Goal: Information Seeking & Learning: Find specific page/section

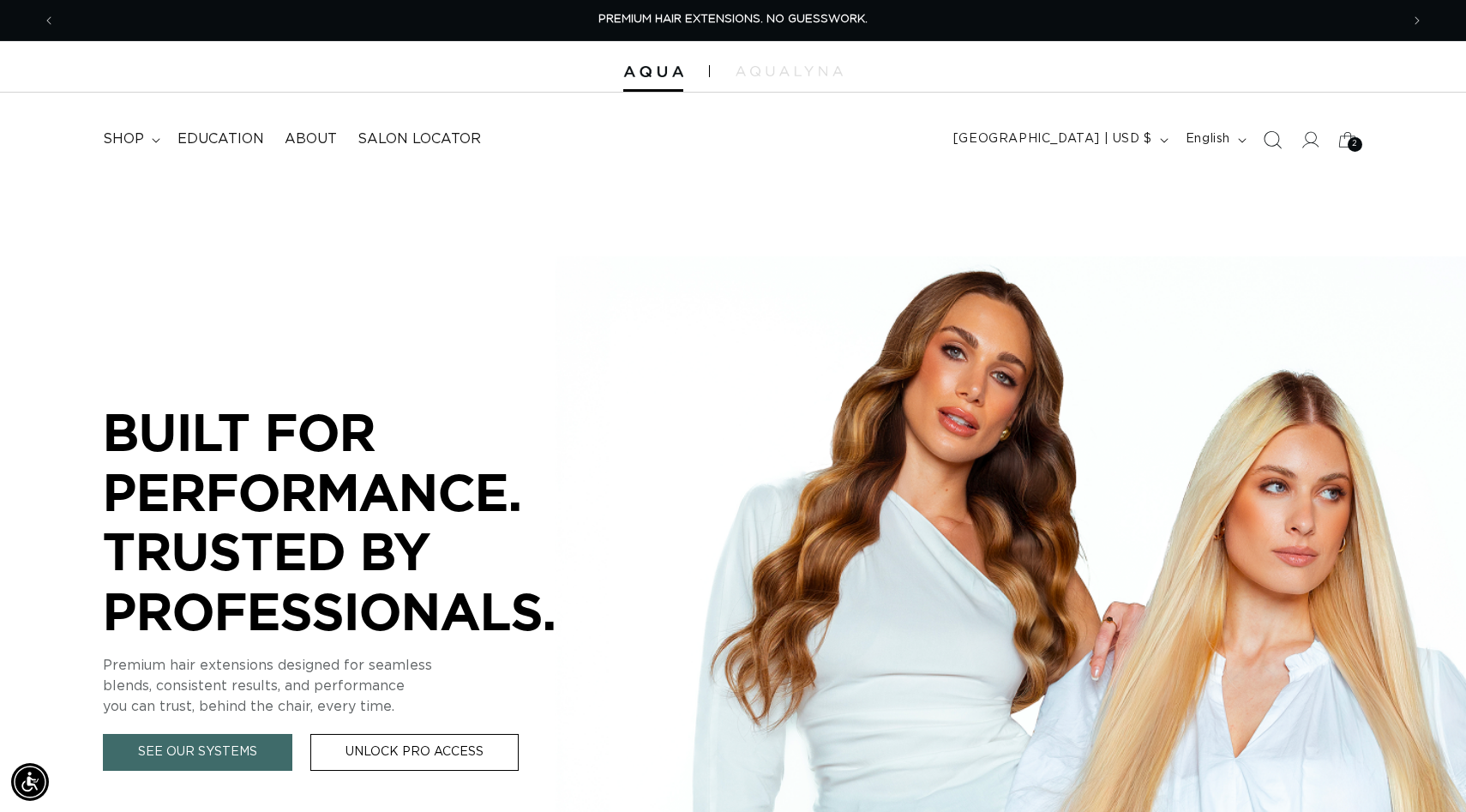
click at [1266, 140] on icon "Search" at bounding box center [1273, 140] width 18 height 18
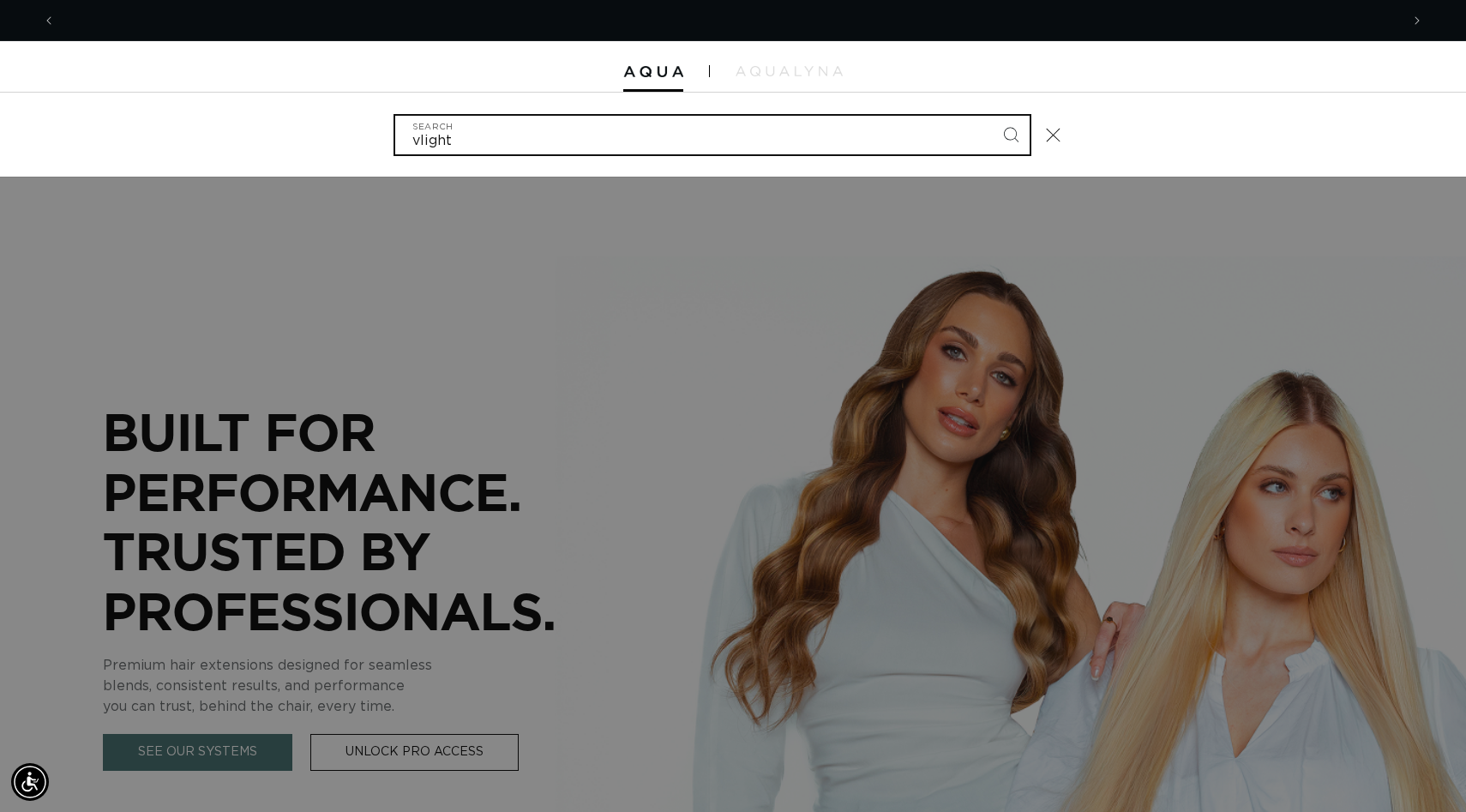
scroll to position [0, 1344]
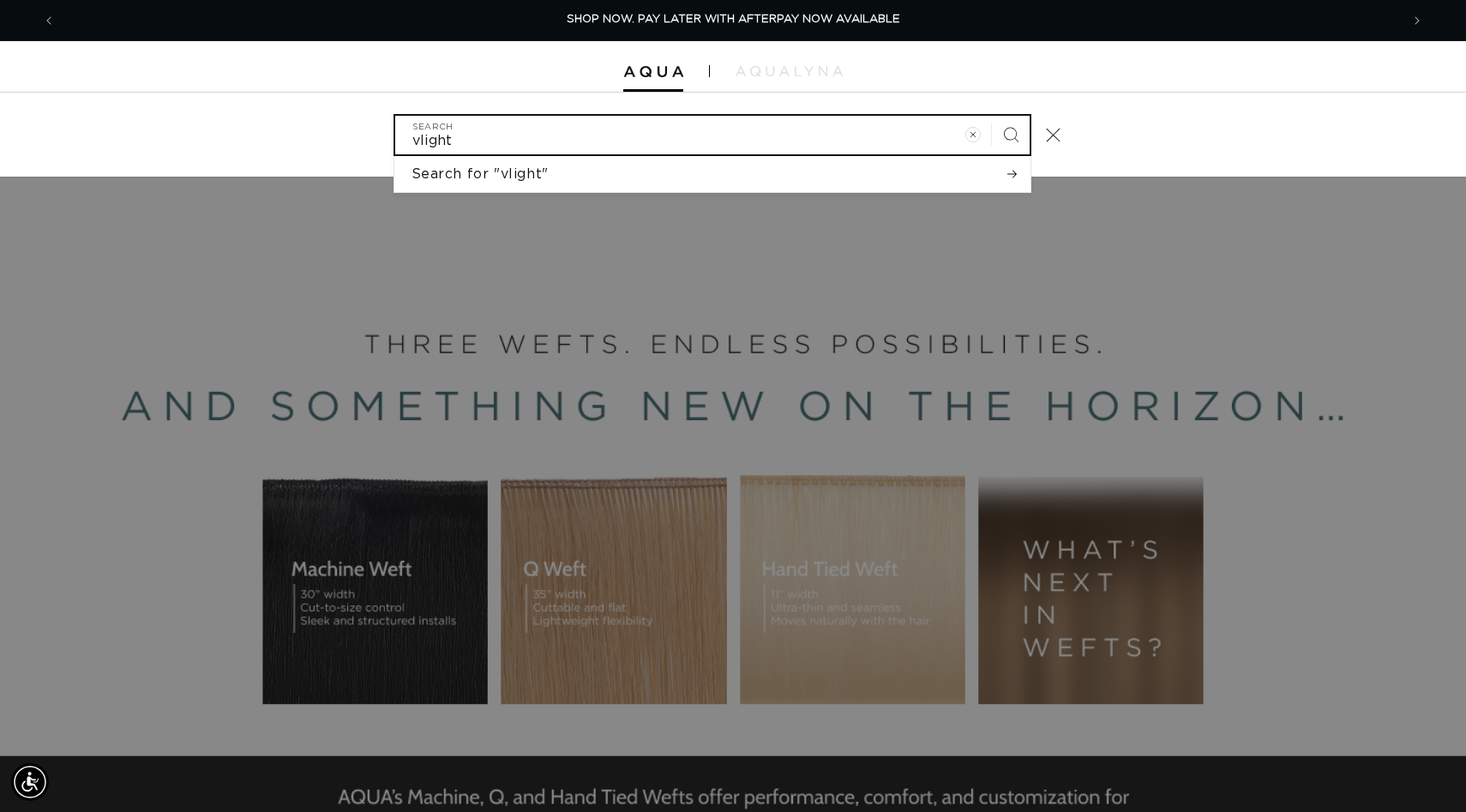
type input "vlight"
click at [992, 116] on button "Search" at bounding box center [1011, 135] width 38 height 38
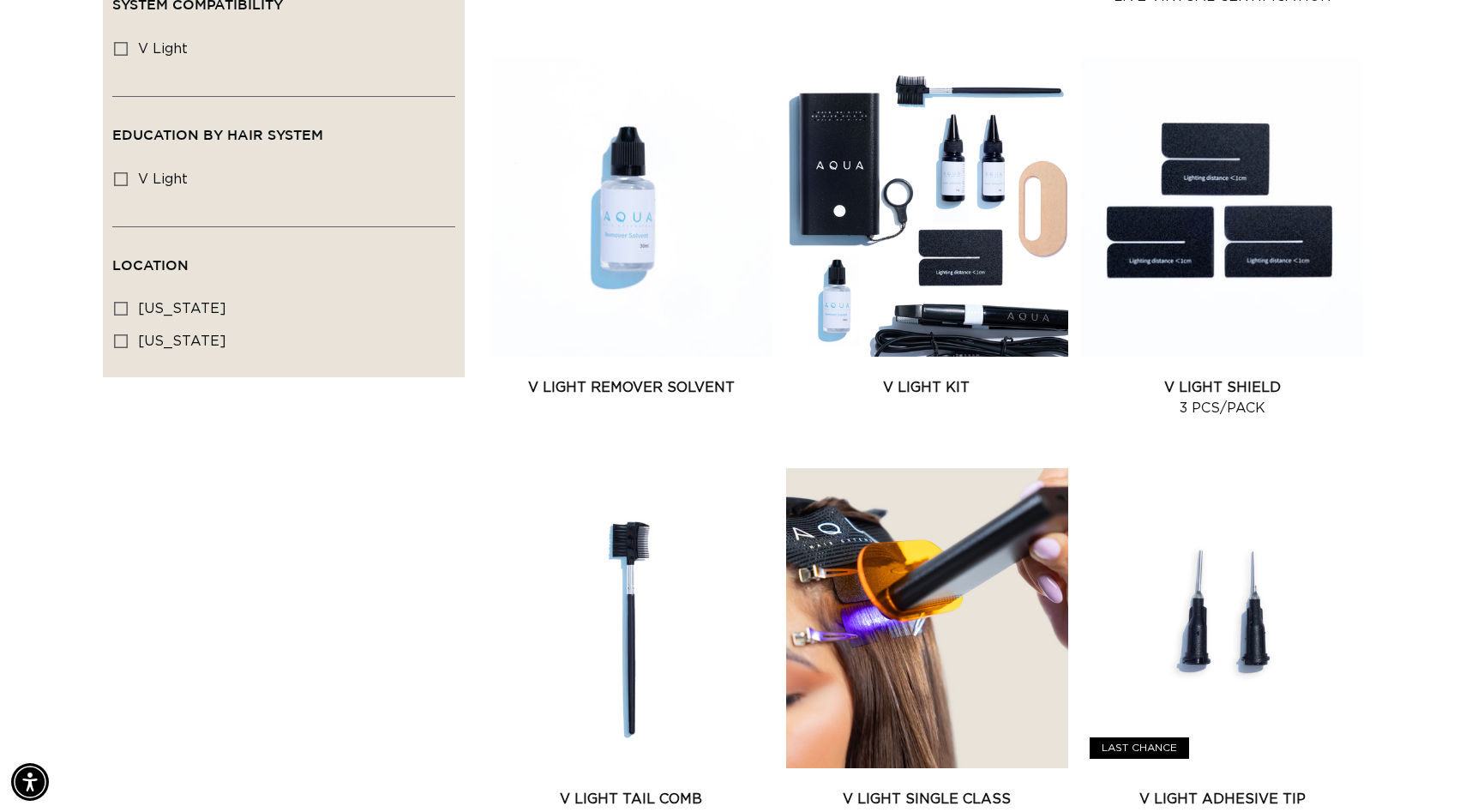
scroll to position [0, 1344]
